Goal: Feedback & Contribution: Leave review/rating

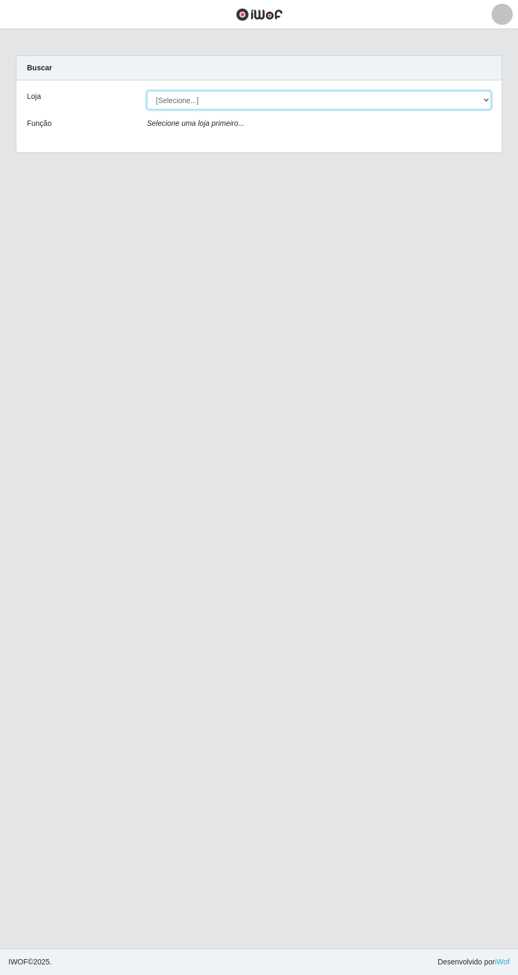
click at [350, 96] on select "[Selecione...] Extrabom - Loja 05 [GEOGRAPHIC_DATA]" at bounding box center [319, 100] width 344 height 18
select select "494"
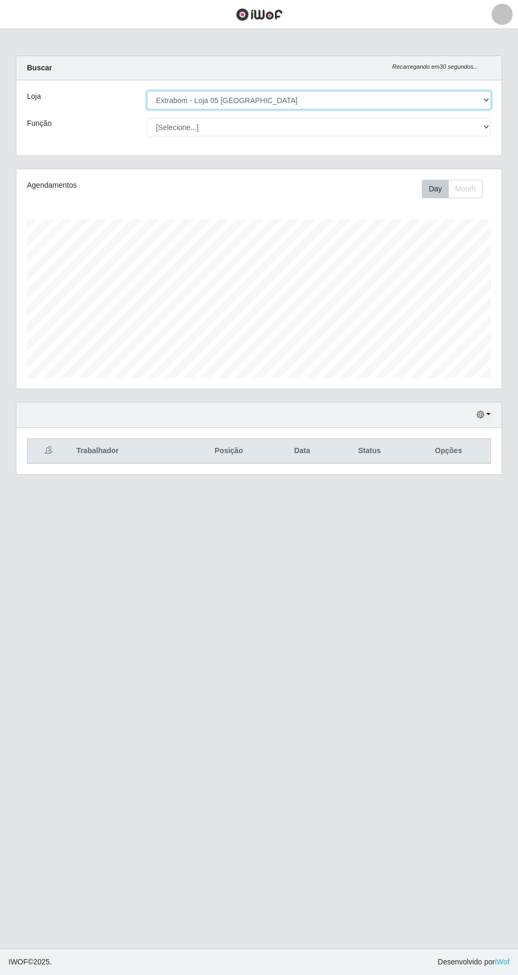
scroll to position [219, 485]
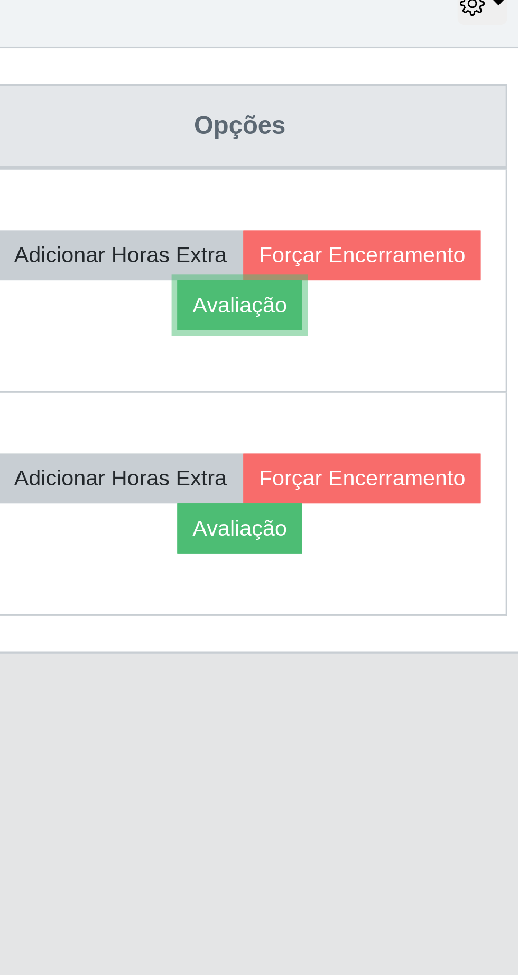
click at [431, 505] on button "Avaliação" at bounding box center [412, 503] width 38 height 15
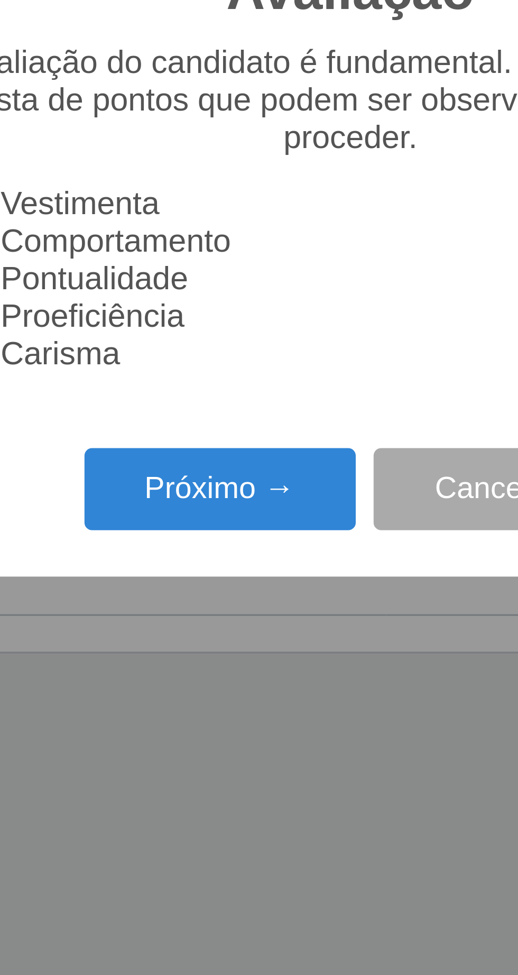
click at [211, 557] on button "Próximo →" at bounding box center [220, 558] width 80 height 25
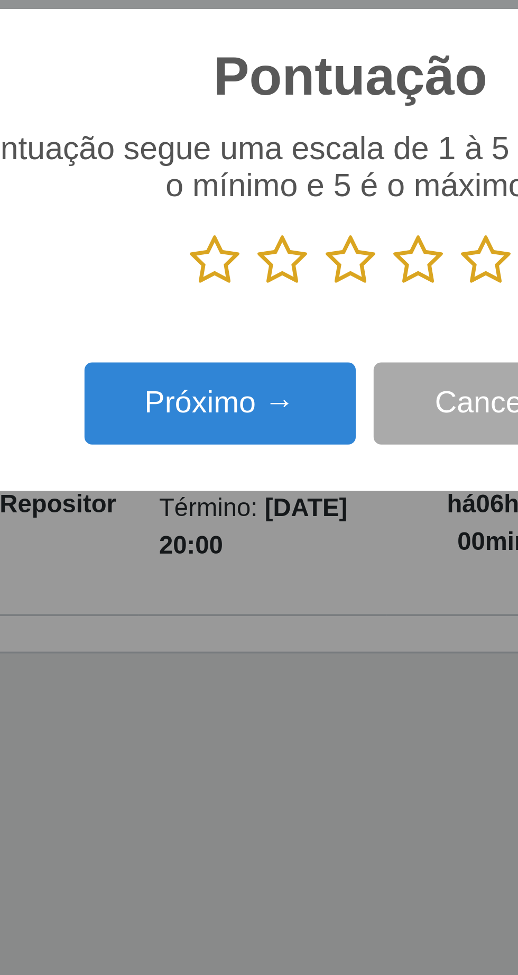
click at [304, 483] on icon at bounding box center [299, 491] width 15 height 16
click at [292, 498] on input "radio" at bounding box center [292, 498] width 0 height 0
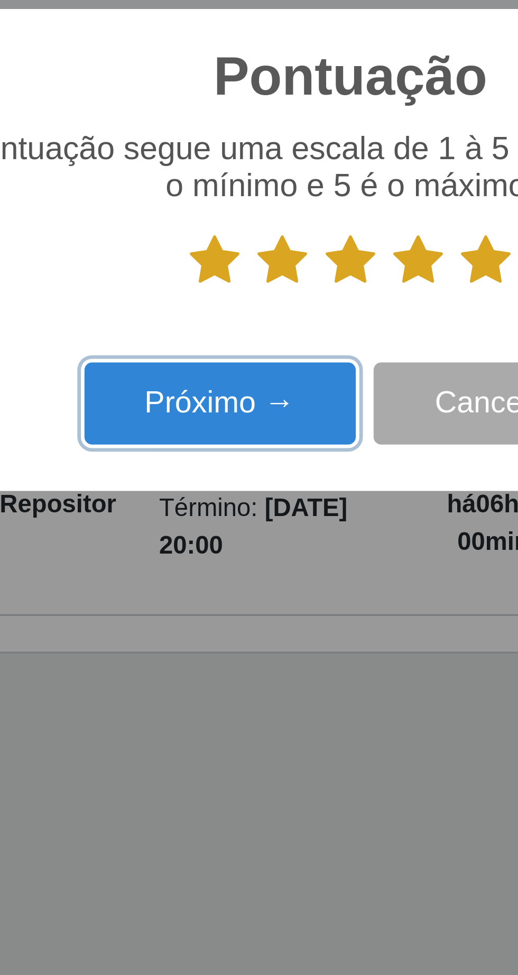
click at [233, 534] on button "Próximo →" at bounding box center [220, 533] width 80 height 25
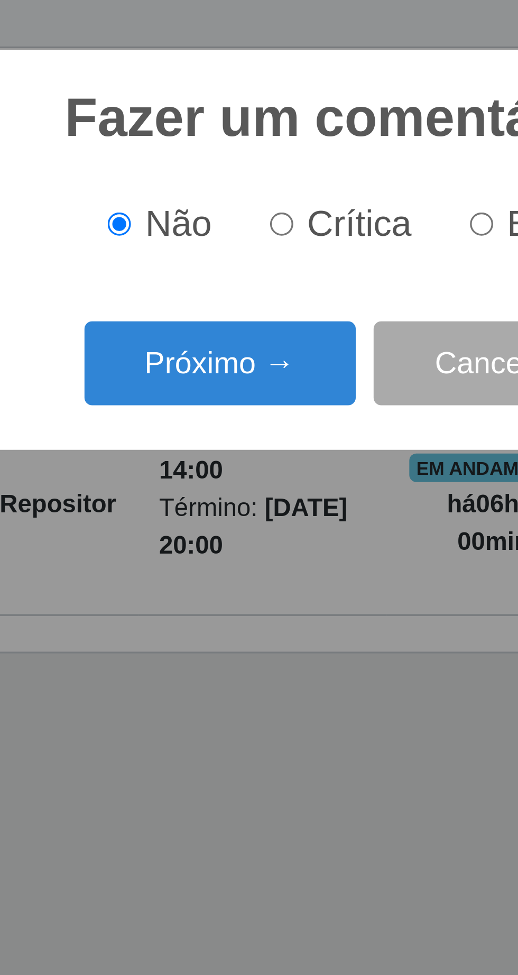
click at [301, 482] on input "Elogio" at bounding box center [297, 479] width 7 height 7
radio input "true"
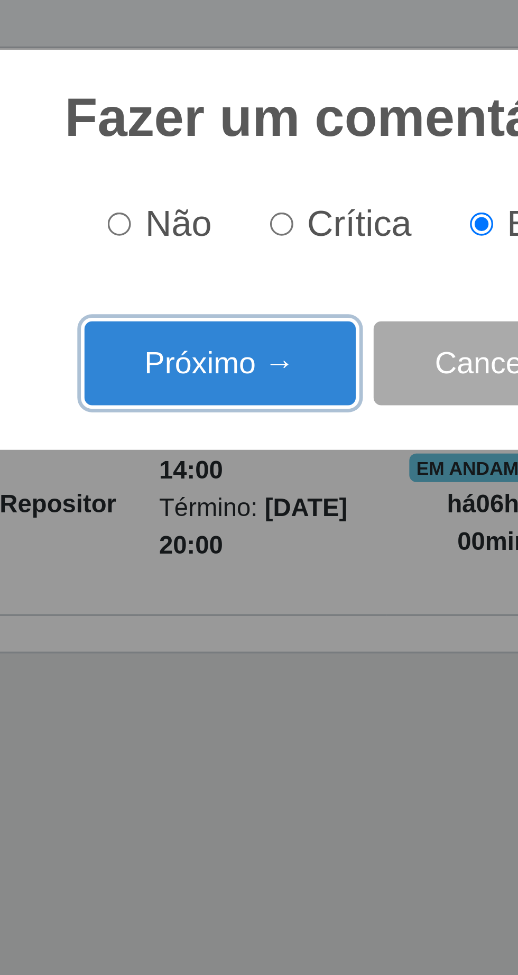
click at [229, 524] on button "Próximo →" at bounding box center [220, 520] width 80 height 25
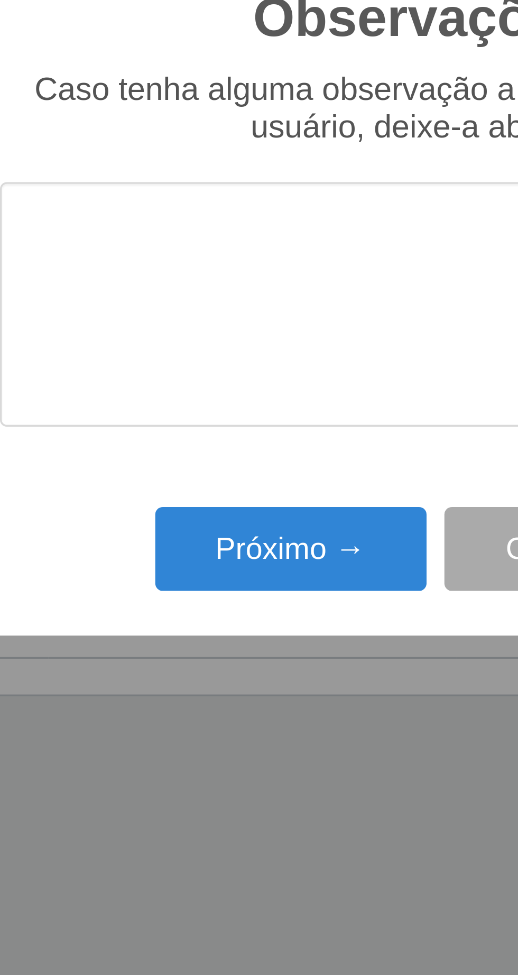
click at [177, 474] on textarea at bounding box center [258, 491] width 249 height 72
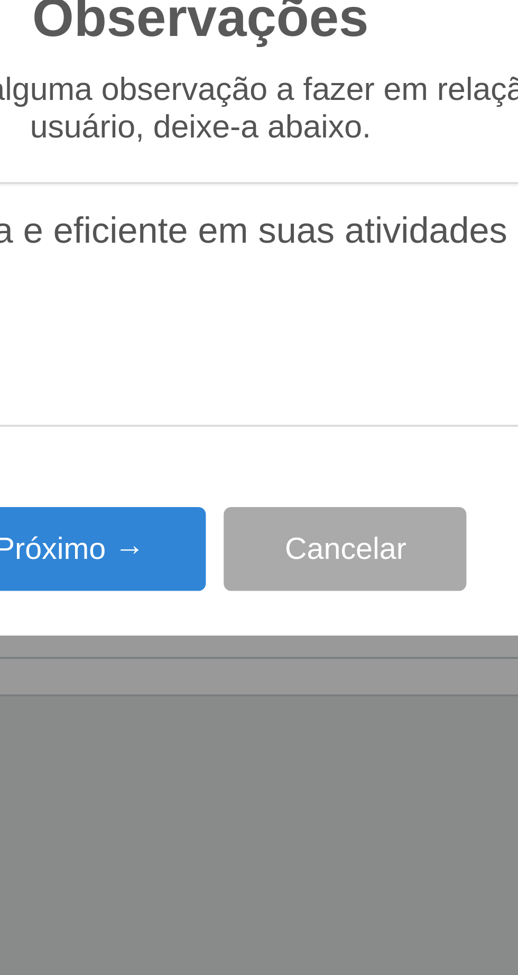
type textarea "A prestadora e eficiente em suas atividades"
click at [222, 564] on button "Próximo →" at bounding box center [220, 563] width 80 height 25
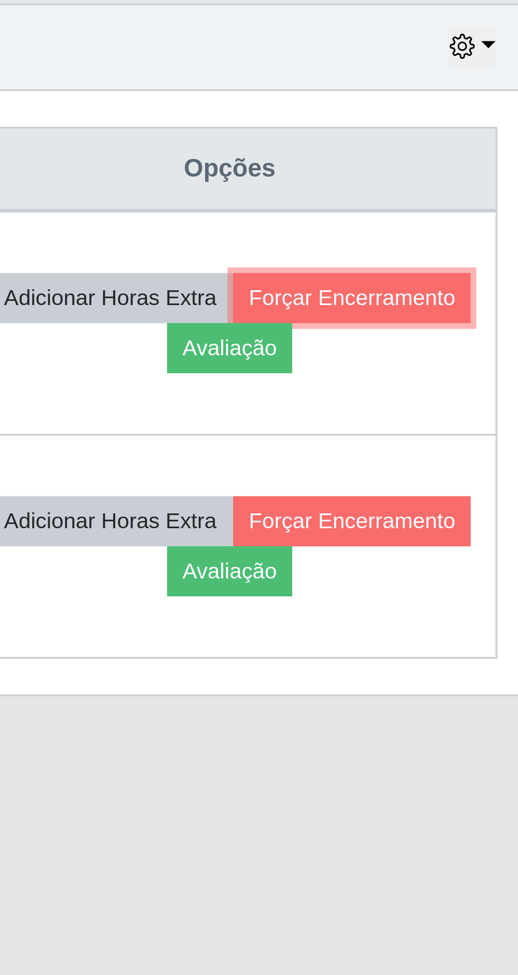
click at [413, 496] on button "Forçar Encerramento" at bounding box center [448, 488] width 71 height 15
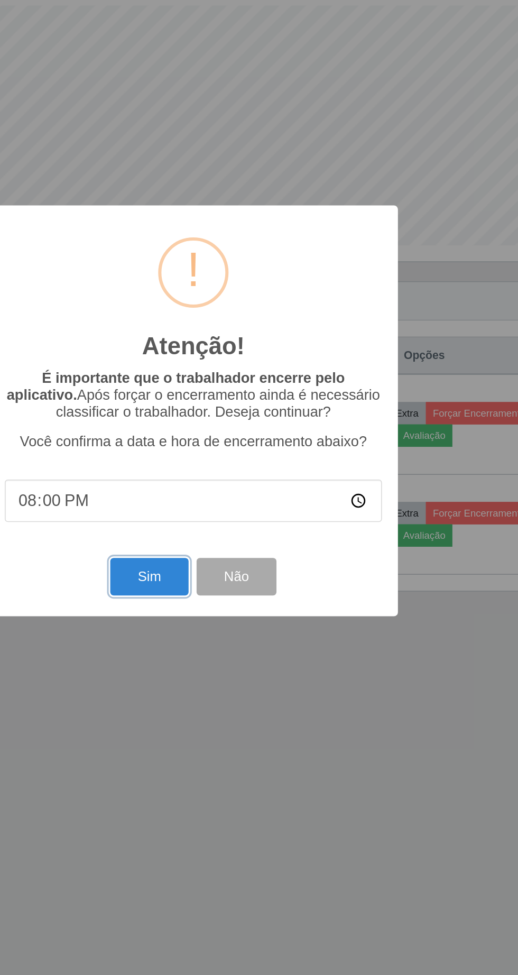
click at [224, 598] on button "Sim" at bounding box center [229, 597] width 51 height 25
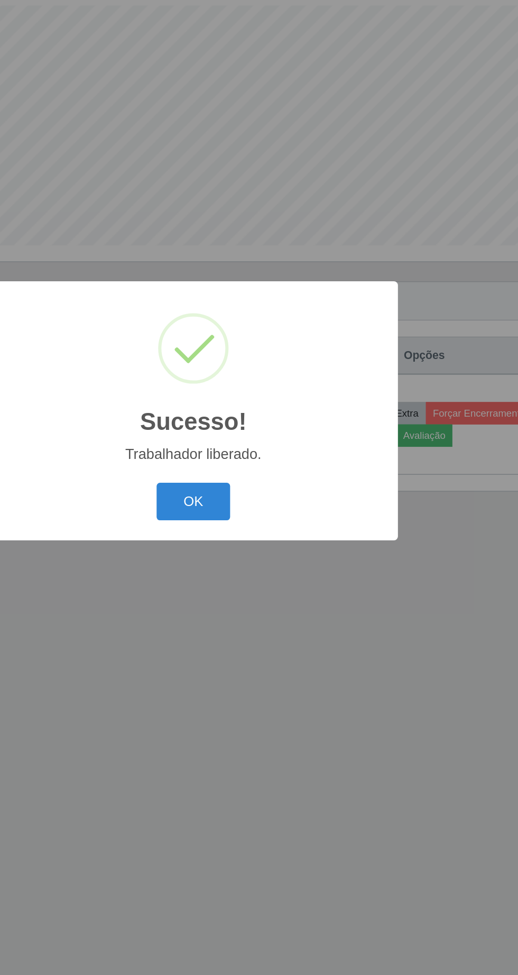
click at [268, 552] on button "OK" at bounding box center [259, 547] width 49 height 25
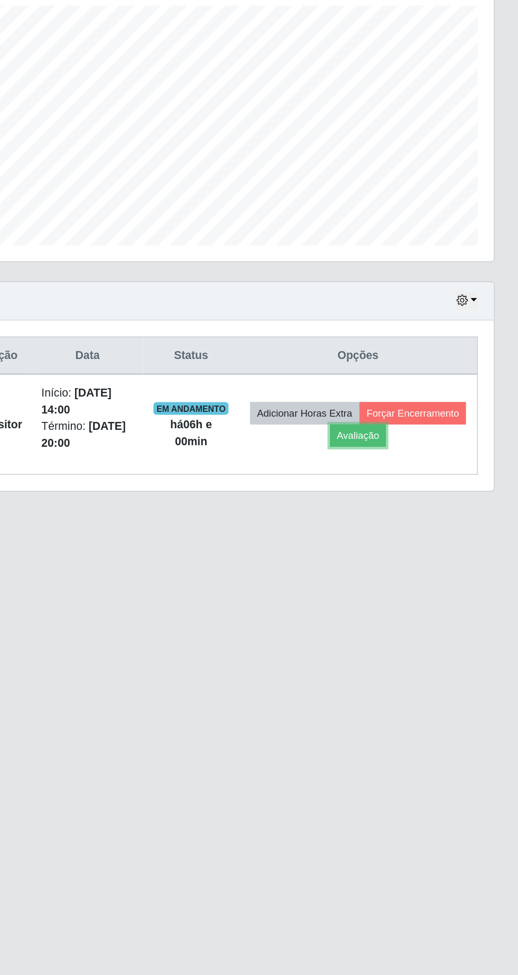
click at [431, 507] on button "Avaliação" at bounding box center [412, 503] width 38 height 15
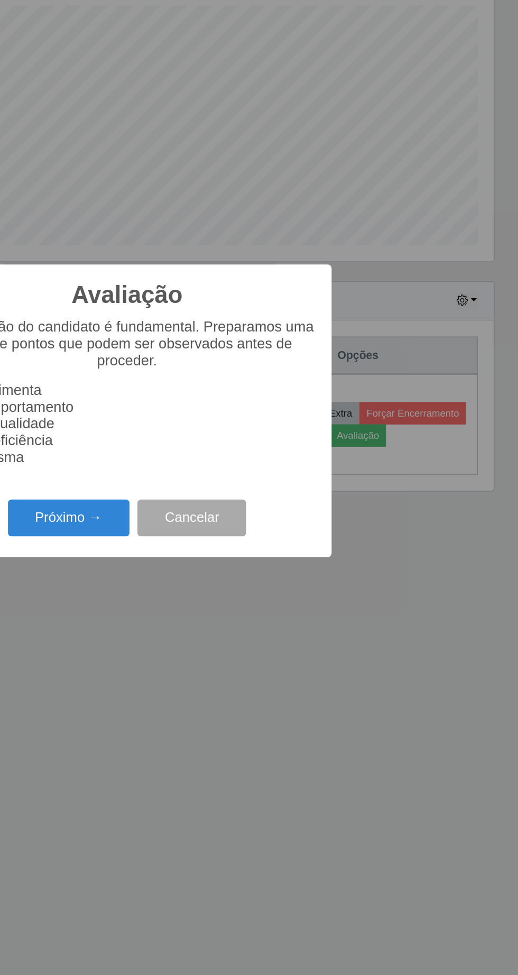
click at [234, 558] on button "Próximo →" at bounding box center [220, 558] width 80 height 25
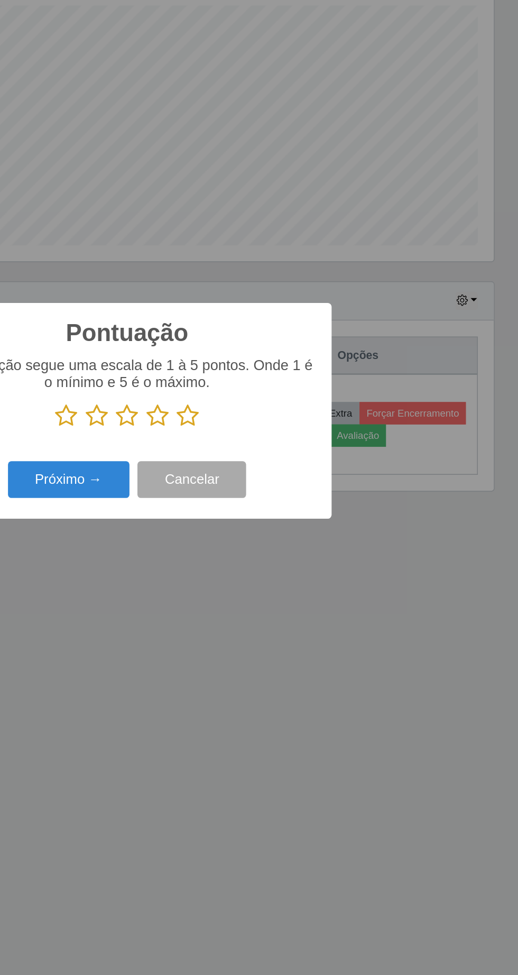
click at [305, 493] on icon at bounding box center [299, 491] width 15 height 16
click at [292, 498] on input "radio" at bounding box center [292, 498] width 0 height 0
click at [225, 541] on button "Próximo →" at bounding box center [220, 533] width 80 height 25
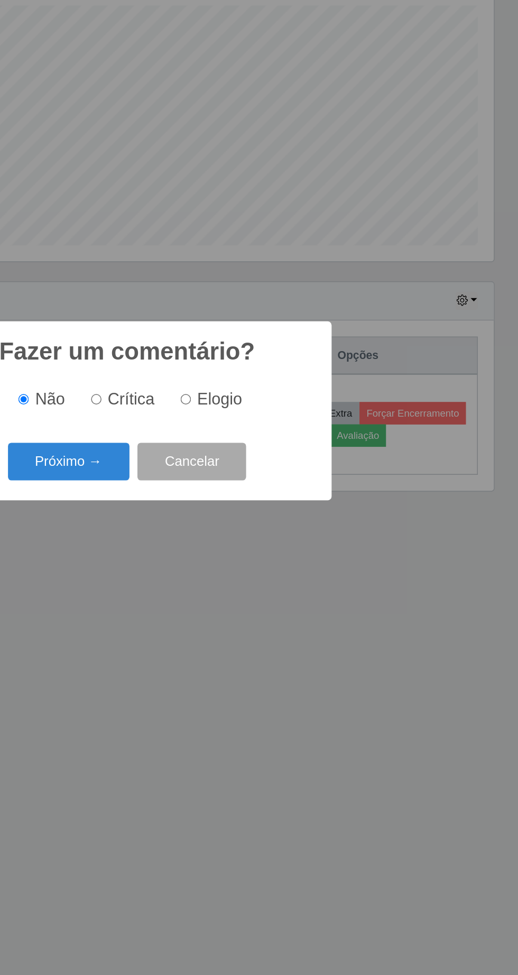
click at [301, 479] on input "Elogio" at bounding box center [297, 479] width 7 height 7
radio input "true"
click at [236, 527] on button "Próximo →" at bounding box center [220, 520] width 80 height 25
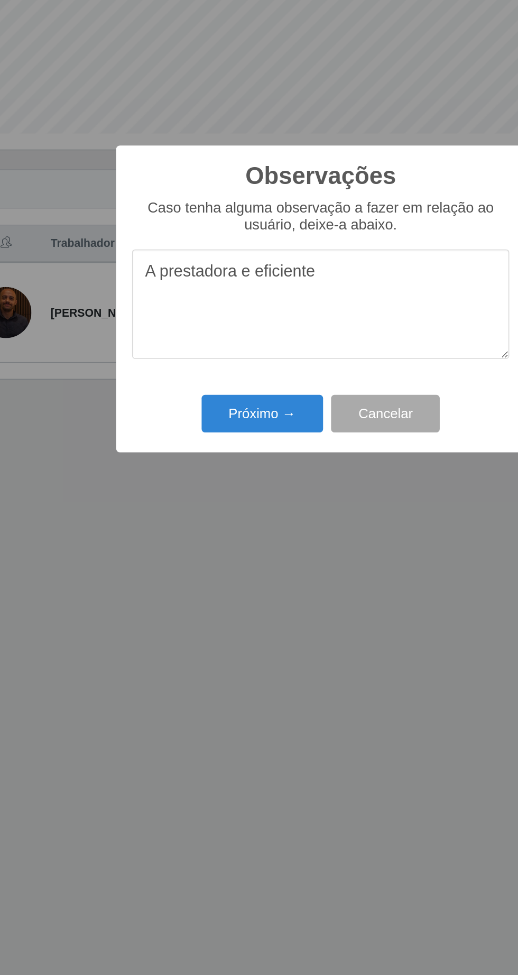
click at [198, 471] on textarea "A prestadora e eficiente" at bounding box center [258, 491] width 249 height 72
click at [144, 469] on textarea "A prestador e eficiente" at bounding box center [258, 491] width 249 height 72
click at [284, 473] on textarea "O prestador e eficiente" at bounding box center [258, 491] width 249 height 72
type textarea "O prestador e eficiente em suas atividades"
click at [226, 562] on button "Próximo →" at bounding box center [220, 563] width 80 height 25
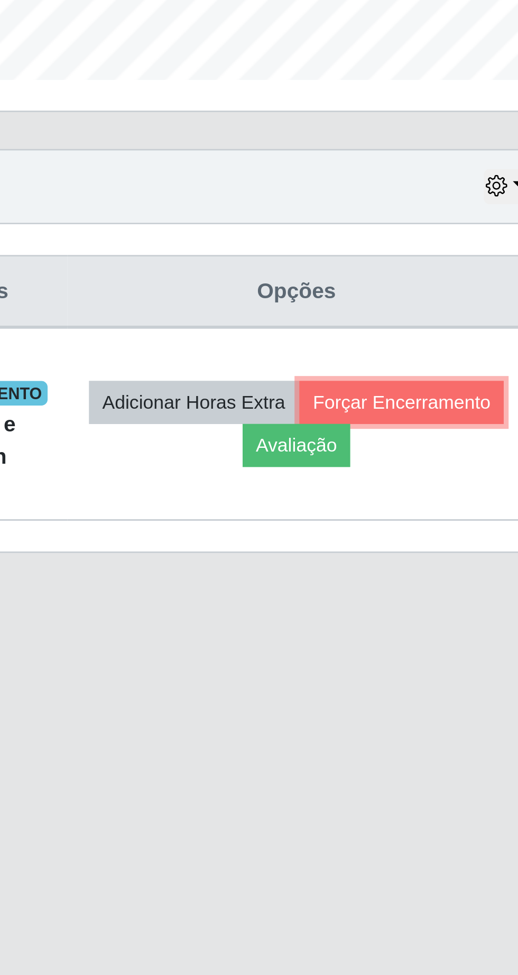
click at [413, 496] on button "Forçar Encerramento" at bounding box center [448, 488] width 71 height 15
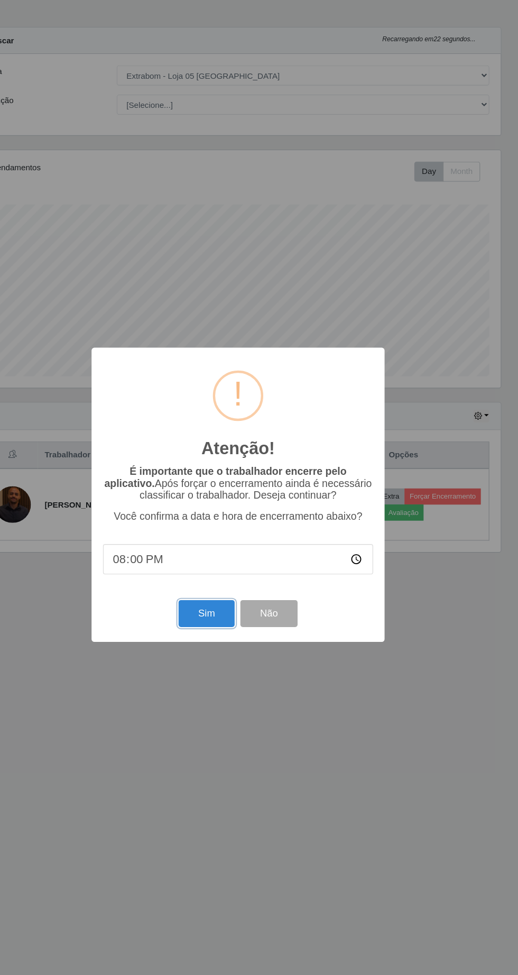
click at [223, 596] on button "Sim" at bounding box center [229, 597] width 51 height 25
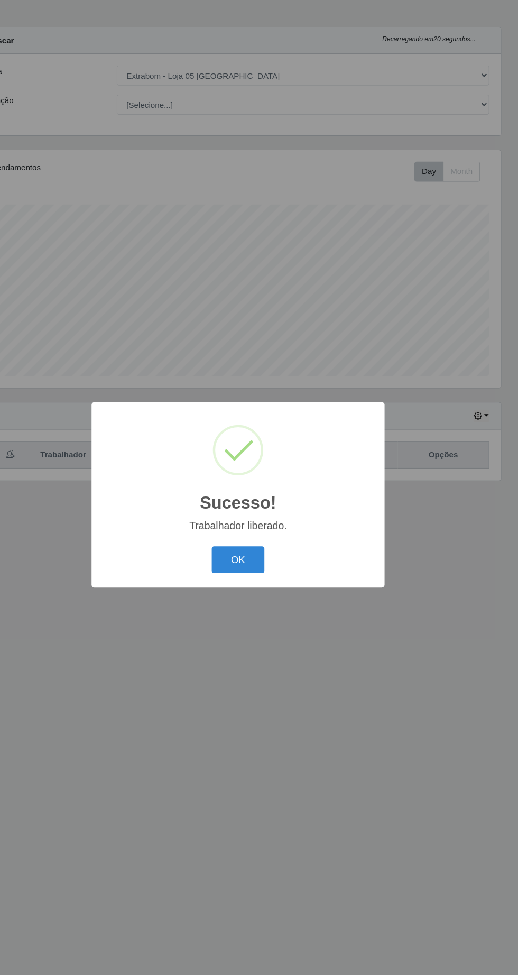
click at [259, 548] on button "OK" at bounding box center [259, 547] width 49 height 25
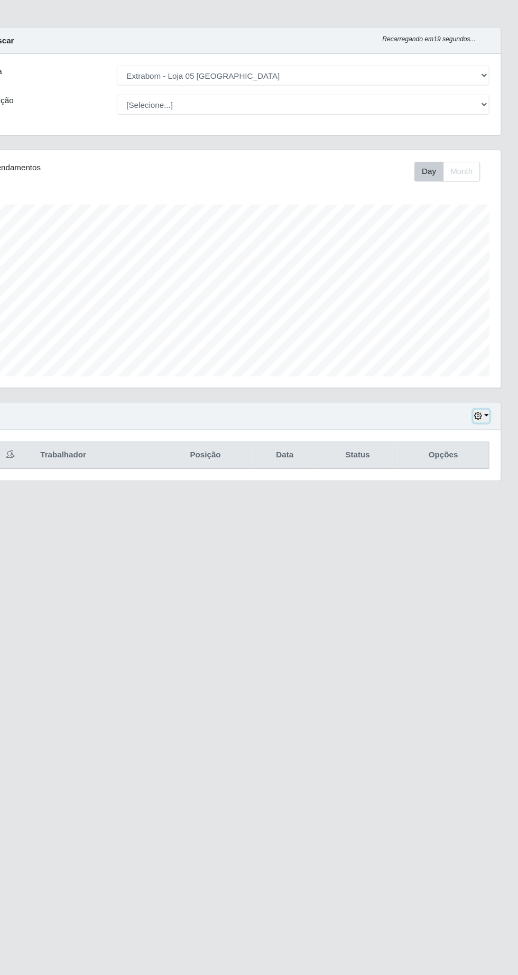
click at [488, 414] on button "button" at bounding box center [483, 415] width 15 height 12
click at [471, 490] on button "1 Semana" at bounding box center [449, 500] width 84 height 22
click at [488, 414] on button "button" at bounding box center [483, 415] width 15 height 12
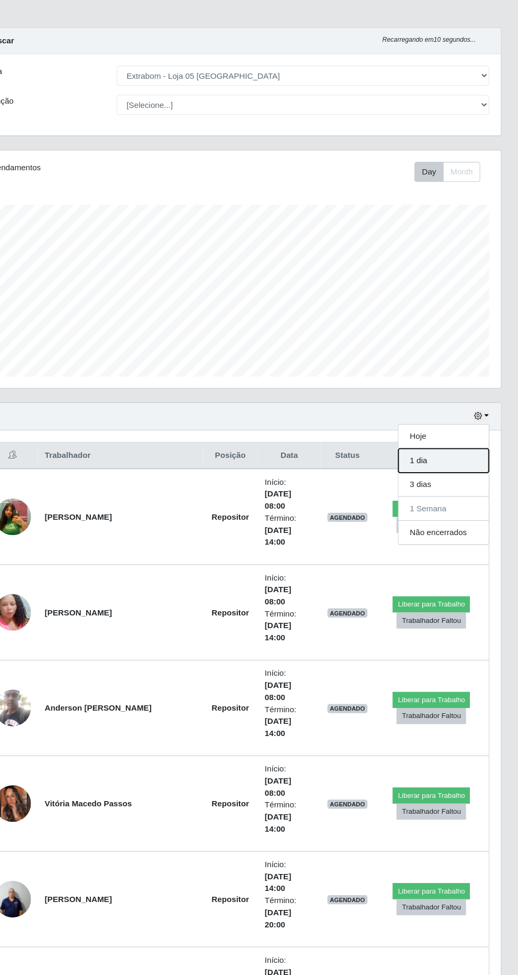
click at [441, 465] on button "1 dia" at bounding box center [449, 455] width 84 height 22
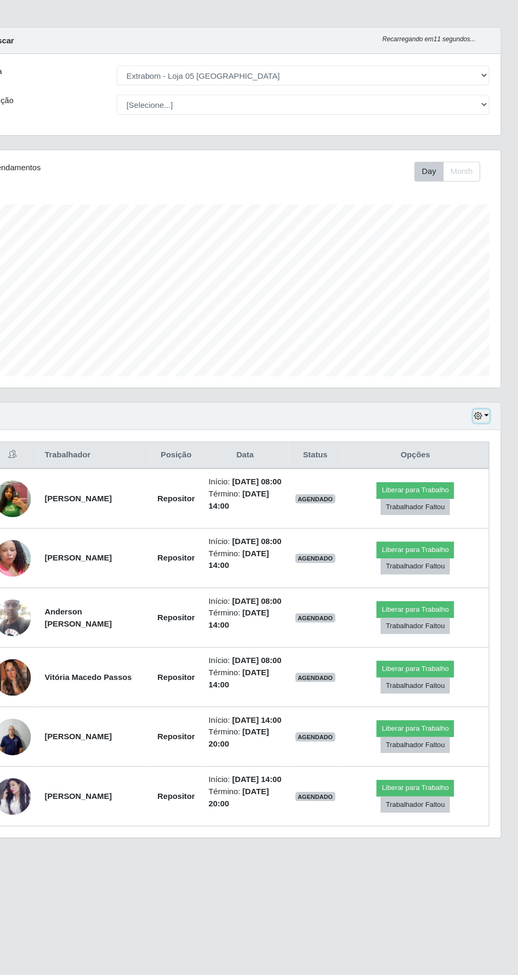
click at [488, 414] on button "button" at bounding box center [483, 415] width 15 height 12
click at [326, 921] on main "Carregando... Buscar Recarregando em 8 segundos... Loja [Selecione...] Extrabom…" at bounding box center [259, 488] width 518 height 919
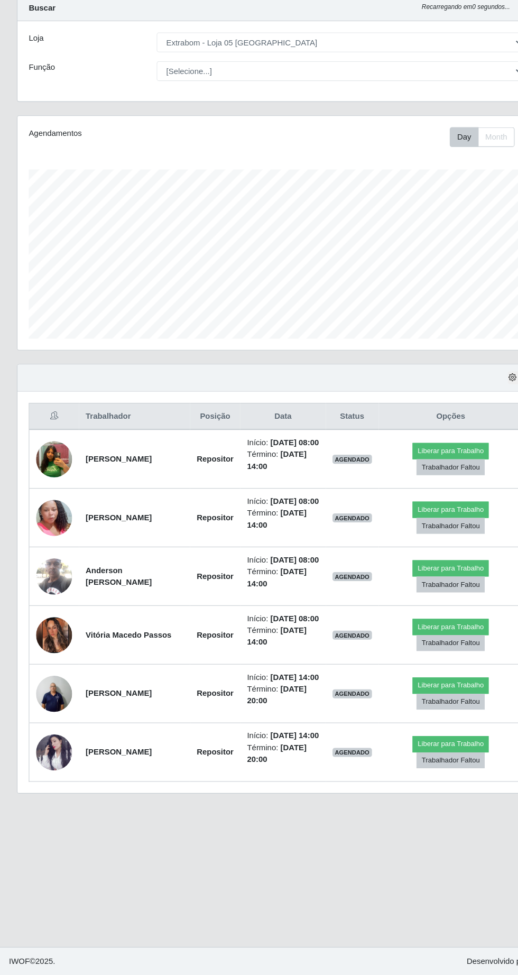
scroll to position [2, 0]
